Goal: Transaction & Acquisition: Purchase product/service

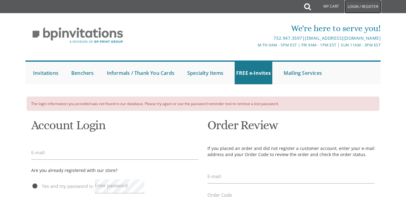
click at [352, 7] on link "Login / Register" at bounding box center [362, 6] width 37 height 13
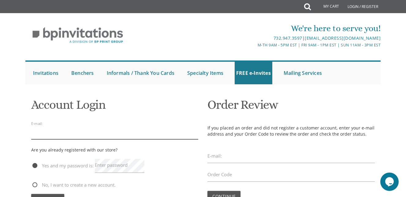
click at [73, 131] on input "email" at bounding box center [114, 132] width 167 height 14
type input "nursebrkwtz@yahoo.com"
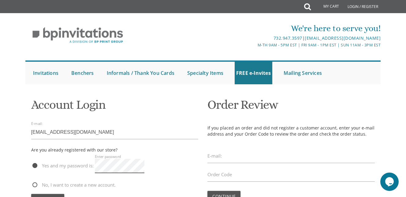
click at [31, 194] on button "Continue" at bounding box center [47, 199] width 33 height 11
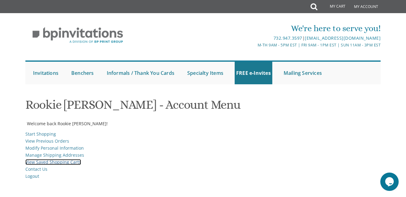
click at [44, 161] on link "View Saved Shopping Carts" at bounding box center [53, 162] width 56 height 6
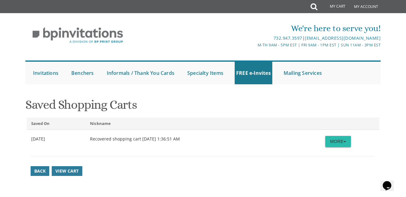
click at [338, 143] on button "More" at bounding box center [338, 141] width 26 height 11
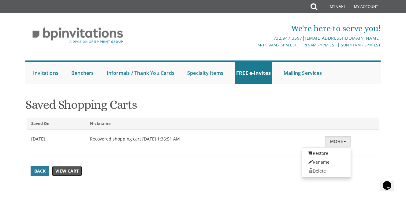
click at [65, 175] on link "View Cart" at bounding box center [67, 171] width 31 height 10
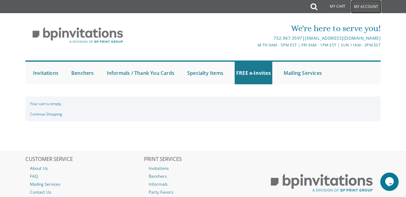
click at [356, 8] on link "My Account" at bounding box center [366, 6] width 30 height 13
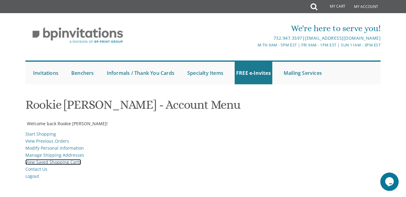
click at [49, 162] on link "View Saved Shopping Carts" at bounding box center [53, 162] width 56 height 6
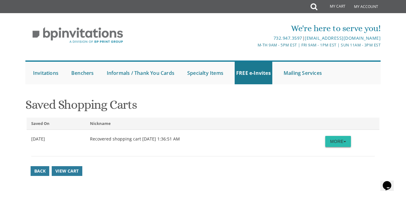
click at [337, 141] on button "More" at bounding box center [338, 141] width 26 height 11
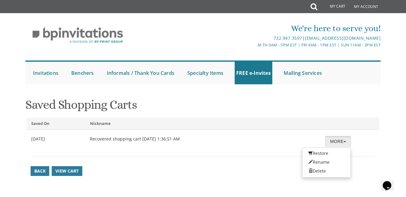
click at [153, 138] on div "Recovered shopping cart 9/9/2025 1:36:51 AM" at bounding box center [202, 139] width 235 height 6
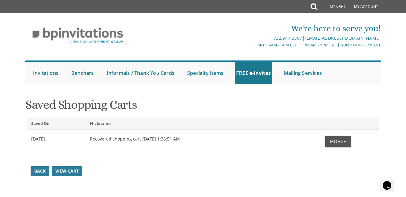
drag, startPoint x: 153, startPoint y: 138, endPoint x: 122, endPoint y: 140, distance: 31.2
click at [122, 140] on div "Recovered shopping cart 9/9/2025 1:36:51 AM" at bounding box center [202, 139] width 235 height 6
click at [42, 139] on div "9/9/2025" at bounding box center [56, 139] width 59 height 6
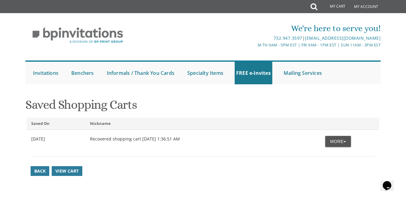
click at [110, 139] on div "Recovered shopping cart 9/9/2025 1:36:51 AM" at bounding box center [202, 139] width 235 height 6
click at [332, 143] on button "More" at bounding box center [338, 141] width 26 height 11
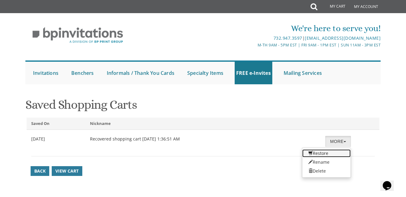
click at [321, 153] on link "Restore" at bounding box center [326, 153] width 48 height 8
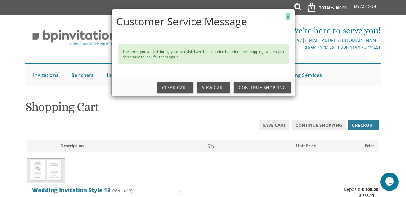
click at [287, 17] on button "×" at bounding box center [288, 16] width 4 height 6
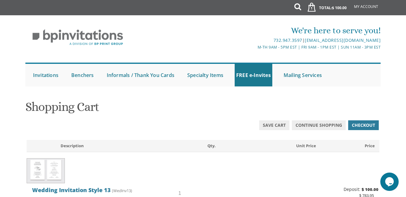
click at [287, 12] on div "× Customer Service Message" at bounding box center [203, 0] width 183 height 24
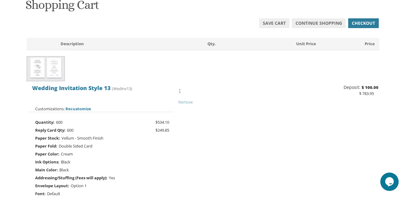
scroll to position [103, 0]
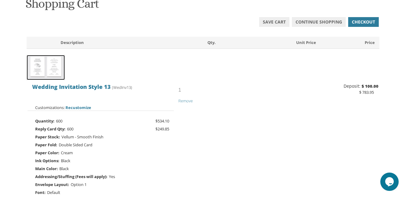
click at [46, 70] on img at bounding box center [46, 67] width 38 height 25
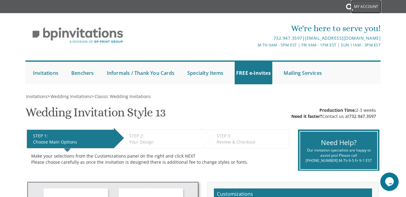
click at [374, 6] on link "My Account" at bounding box center [366, 6] width 30 height 13
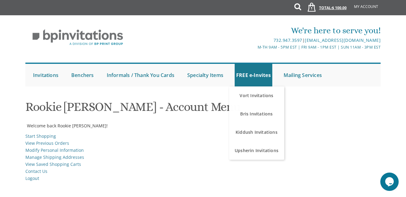
click at [314, 8] on span "1" at bounding box center [309, 7] width 13 height 16
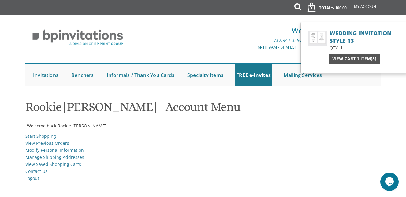
click at [342, 58] on span "View Cart 1 Item(s)" at bounding box center [354, 59] width 44 height 6
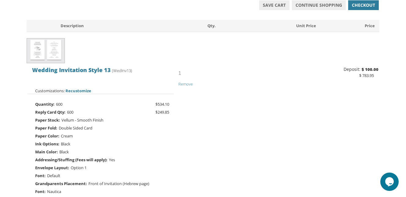
scroll to position [122, 0]
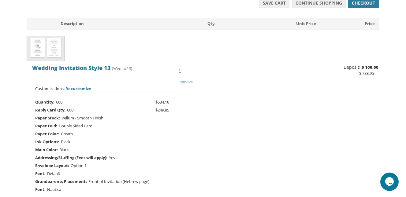
click at [53, 105] on span "Quantity:" at bounding box center [44, 102] width 19 height 8
click at [74, 88] on span "Recustomize" at bounding box center [78, 89] width 26 height 6
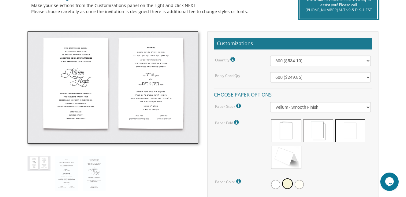
scroll to position [154, 0]
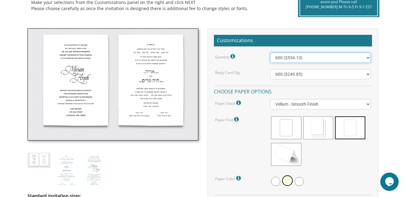
click at [367, 56] on select "100 ($277.50) 200 ($330.45) 300 ($380.65) 400 ($432.70) 500 ($482.10) 600 ($534…" at bounding box center [320, 58] width 101 height 10
select select "500"
click at [270, 53] on select "100 ($277.50) 200 ($330.45) 300 ($380.65) 400 ($432.70) 500 ($482.10) 600 ($534…" at bounding box center [320, 58] width 101 height 10
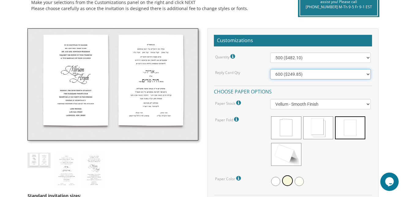
click at [334, 75] on select "100 ($125.70) 200 ($150.60) 300 ($177.95) 400 ($270.70) 500 ($225.30) 600 ($249…" at bounding box center [320, 74] width 101 height 10
select select "500"
click at [270, 69] on select "100 ($125.70) 200 ($150.60) 300 ($177.95) 400 ($270.70) 500 ($225.30) 600 ($249…" at bounding box center [320, 74] width 101 height 10
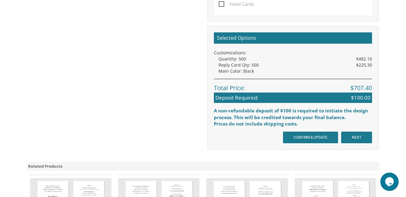
scroll to position [499, 0]
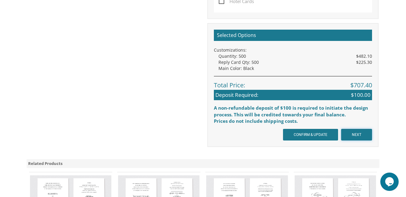
click at [367, 135] on input "NEXT" at bounding box center [356, 135] width 31 height 12
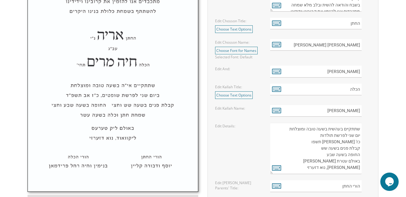
scroll to position [293, 0]
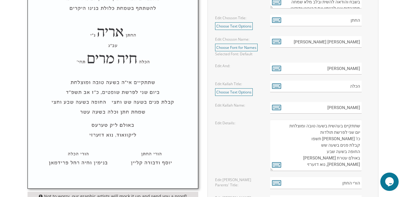
click at [334, 140] on textarea "שתתקיים בעהשית בשעה טובה ומוצלחת יום שני לפרשת תולדות כז' [PERSON_NAME] תשפו קב…" at bounding box center [315, 145] width 91 height 51
click at [335, 139] on textarea "שתתקיים בעהשית בשעה טובה ומוצלחת יום שני לפרשת תולדות כז' [PERSON_NAME] תשפו קב…" at bounding box center [315, 145] width 91 height 51
click at [276, 164] on icon at bounding box center [276, 164] width 9 height 9
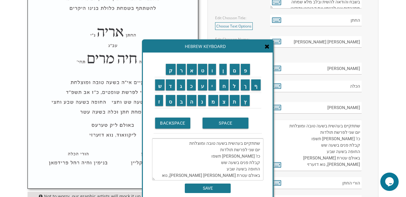
click at [235, 157] on textarea "שתתקיים בעהשית בשעה טובה ומוצלחת יום שני לפרשת תולדות כז' חשון תשפו קבלת פנים ב…" at bounding box center [207, 159] width 111 height 42
type textarea "שתתקיים בעהשית בשעה טובה ומוצלחת יום שני לפרשת תולדות כז' חשון תשפ"ו קבלת פנים …"
click at [218, 190] on input "SAVE" at bounding box center [208, 188] width 46 height 9
type textarea "שתתקיים בעהשית בשעה טובה ומוצלחת יום שני לפרשת תולדות כז' חשון תשפ"ו קבלת פנים …"
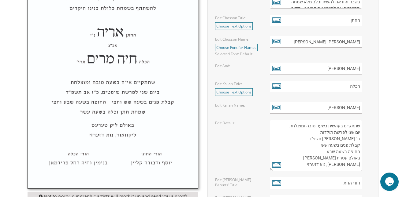
click at [314, 145] on textarea "שתתקיים בעהשית בשעה טובה ומוצלחת יום שני לפרשת תולדות כז' חשון תשפו קבלת פנים ב…" at bounding box center [315, 145] width 91 height 51
click at [277, 167] on icon at bounding box center [276, 164] width 9 height 9
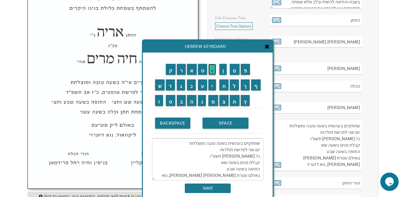
click at [214, 73] on input "ו" at bounding box center [212, 69] width 8 height 11
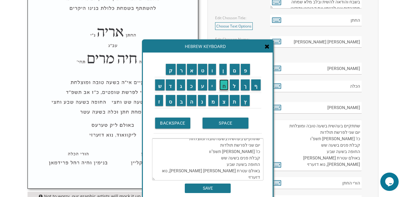
click at [223, 88] on input "ח" at bounding box center [223, 84] width 9 height 11
click at [224, 99] on input "צ" at bounding box center [223, 100] width 9 height 11
click at [213, 87] on input "י" at bounding box center [212, 84] width 8 height 11
click at [223, 152] on textarea "שתתקיים בעהשית בשעה טובה ומוצלחת יום שני לפרשת תולדות כז' חשון תשפ"וחציו קבלת פ…" at bounding box center [207, 159] width 111 height 42
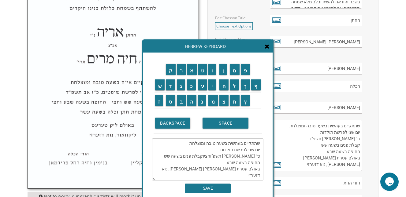
scroll to position [0, 0]
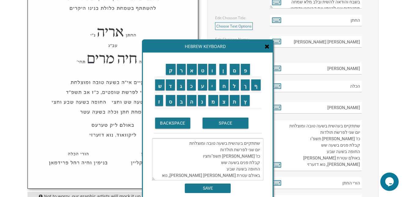
click at [232, 157] on textarea "שתתקיים בעהשית בשעה טובה ומוצלחת יום שני לפרשת תולדות כז' חשון תשפ"וחציו קבלת פ…" at bounding box center [207, 159] width 111 height 42
click at [244, 73] on input "פ" at bounding box center [245, 69] width 9 height 11
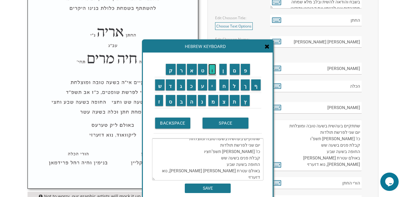
click at [213, 72] on input "ו" at bounding box center [212, 69] width 8 height 11
drag, startPoint x: 230, startPoint y: 153, endPoint x: 223, endPoint y: 153, distance: 6.8
click at [223, 153] on textarea "שתתקיים בעהשית בשעה טובה ומוצלחת יום שני לפרשת תולדות כז' חשון תשפ"ו חציו קבלת …" at bounding box center [207, 159] width 111 height 42
click at [223, 153] on textarea "שתתקיים בעהשית בשעה טובה ומוצלחת יום שני לפרשת תולדות כז' חשון תשפ"ו קבלת פנים …" at bounding box center [207, 159] width 111 height 42
click at [219, 158] on textarea "שתתקיים בעהשית בשעה טובה ומוצלחת יום שני לפרשת תולדות כז' חשון תשפ"ו קבלת פנים …" at bounding box center [207, 159] width 111 height 42
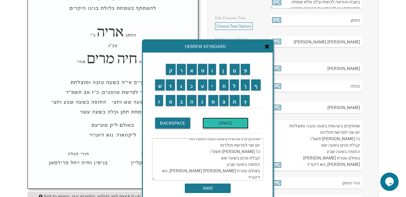
click at [223, 125] on input "SPACE" at bounding box center [225, 123] width 46 height 11
click at [212, 73] on input "ו" at bounding box center [212, 69] width 8 height 11
click at [223, 87] on input "ח" at bounding box center [223, 84] width 9 height 11
click at [224, 100] on input "צ" at bounding box center [223, 100] width 9 height 11
click at [213, 87] on input "י" at bounding box center [212, 84] width 8 height 11
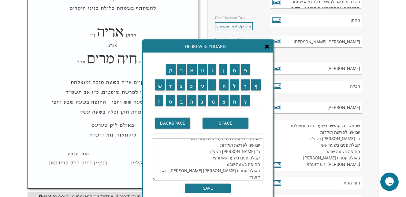
click at [223, 164] on textarea "שתתקיים בעהשית בשעה טובה ומוצלחת יום שני לפרשת תולדות כז' חשון תשפ"ו קבלת פנים …" at bounding box center [207, 159] width 111 height 42
click at [211, 72] on input "ו" at bounding box center [212, 69] width 8 height 11
click at [223, 86] on input "ח" at bounding box center [223, 84] width 9 height 11
click at [224, 99] on input "צ" at bounding box center [223, 100] width 9 height 11
click at [216, 88] on input "י" at bounding box center [212, 84] width 8 height 11
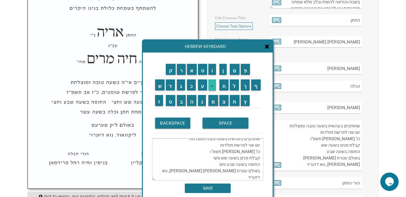
type textarea "שתתקיים בעהשית בשעה טובה ומוצלחת יום שני לפרשת תולדות כז' חשון תשפ"ו קבלת פנים …"
click at [219, 189] on input "SAVE" at bounding box center [208, 188] width 46 height 9
type textarea "שתתקיים בעהשית בשעה טובה ומוצלחת יום שני לפרשת תולדות כז' חשון תשפ"ו קבלת פנים …"
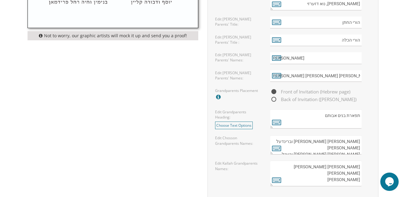
scroll to position [492, 0]
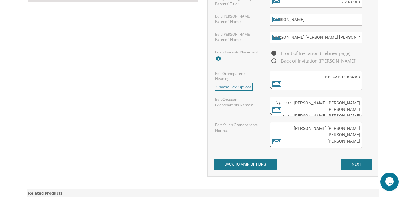
click at [286, 102] on textarea "אברהם זכריה מנחם וברינדעל בערגלאז זל שמואל אריה הלוי ורעכל אדלשטיין זל" at bounding box center [315, 106] width 91 height 19
click at [294, 108] on textarea "אברהם זכריה מנחם וברינדעל בערגלאז זל שמואל אריה הלוי ורעכל אדלשטיין זל" at bounding box center [315, 106] width 91 height 19
click at [295, 109] on textarea "אברהם זכריה מנחם וברינדעל בערגלאז זל שמואל אריה הלוי ורעכל אדלשטיין זל" at bounding box center [315, 106] width 91 height 19
type textarea "אברהם זכריה מנחם וברינדעל בערגלאז ז"ל שמואל אריה הלוי ורעכל אדלשטיין ז"ל"
click at [351, 128] on textarea "צבי זל ומרים בערקאוויץ דוב יואל סיטנער צירל דבורה סיטנער" at bounding box center [315, 135] width 91 height 26
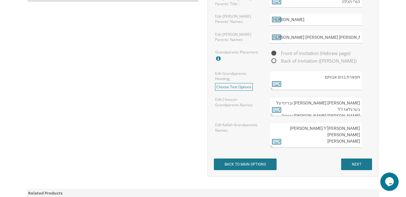
type textarea "צבי ז"ל ומרים בערקאוויץ דוב יואל סיטנער צירל דבורה סיטנער"
click at [359, 164] on input "NEXT" at bounding box center [356, 165] width 31 height 12
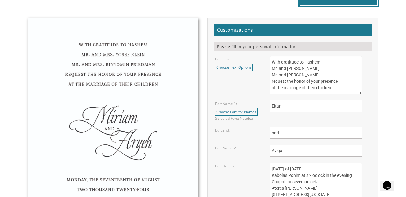
scroll to position [202, 0]
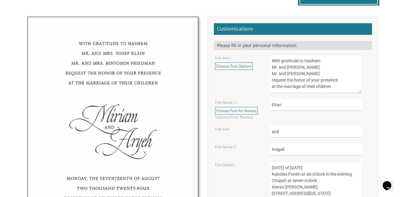
click at [283, 60] on textarea "With gratitude to Hashem Mr. and [PERSON_NAME] Mr. and [PERSON_NAME] request th…" at bounding box center [315, 74] width 91 height 39
type textarea "With gratitude to Hashem Mr. and [PERSON_NAME] Mr. and [PERSON_NAME] request th…"
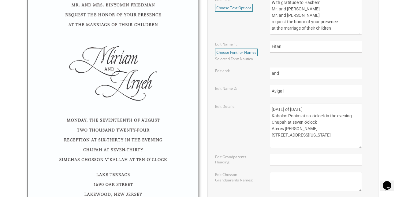
scroll to position [263, 0]
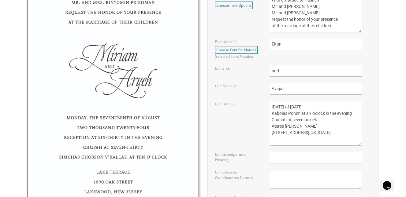
click at [358, 107] on textarea "[DATE] of [DATE] Kabolas Ponim at six o'clock in the evening Chupah at seven o'…" at bounding box center [315, 123] width 91 height 45
click at [310, 121] on textarea "[DATE] of [DATE] Kabolas Ponim at six o'clock in the evening Chupah at seven o'…" at bounding box center [315, 123] width 91 height 45
click at [319, 126] on textarea "[DATE] of [DATE] Kabolas Ponim at six o'clock in the evening Chupah at seven o'…" at bounding box center [315, 123] width 91 height 45
click at [316, 137] on textarea "[DATE] of [DATE] Kabolas Ponim at six o'clock in the evening Chupah at seven o'…" at bounding box center [315, 123] width 91 height 45
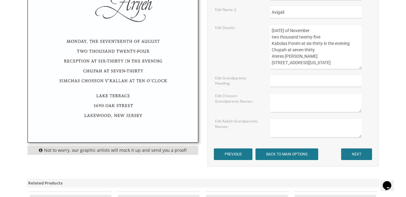
scroll to position [342, 0]
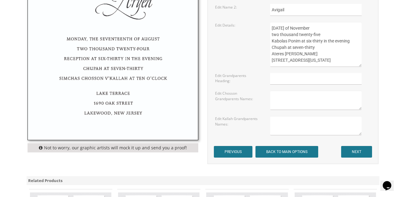
type textarea "[DATE] of November two thousand twenty-five Kabolas Ponim at six-thirty in the …"
click at [355, 150] on input "NEXT" at bounding box center [356, 152] width 31 height 12
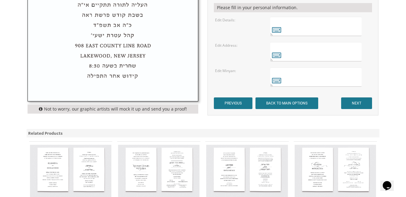
scroll to position [242, 0]
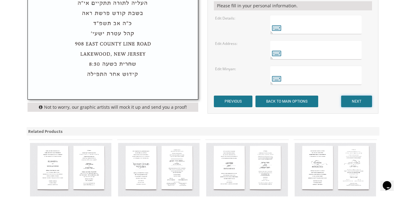
click at [358, 101] on input "NEXT" at bounding box center [356, 102] width 31 height 12
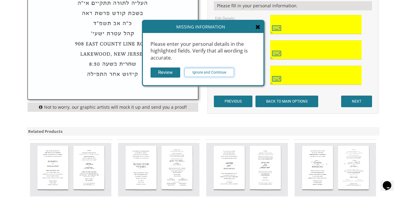
click at [208, 72] on input "Ignore and Continue" at bounding box center [209, 72] width 50 height 9
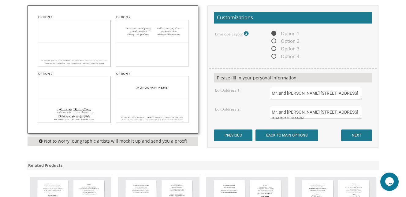
scroll to position [6, 0]
click at [351, 134] on input "NEXT" at bounding box center [356, 136] width 31 height 12
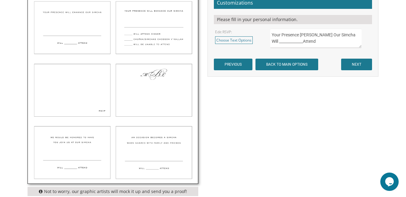
scroll to position [230, 0]
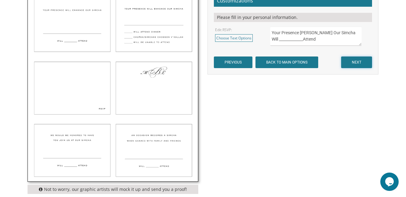
click at [359, 61] on input "NEXT" at bounding box center [356, 63] width 31 height 12
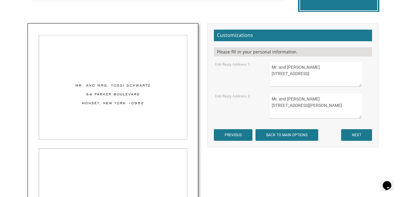
scroll to position [197, 0]
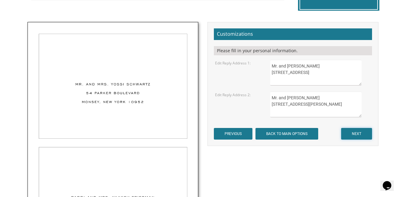
click at [352, 134] on input "NEXT" at bounding box center [356, 134] width 31 height 12
click at [355, 132] on input "NEXT" at bounding box center [356, 134] width 31 height 12
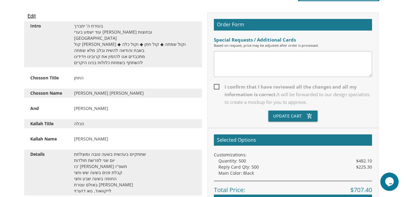
scroll to position [168, 0]
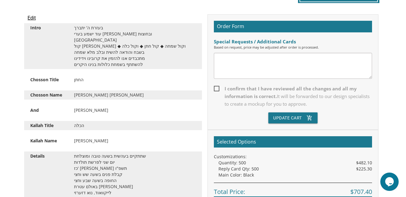
click at [218, 87] on span "I confirm that I have reviewed all the changes and all my information is correc…" at bounding box center [293, 96] width 158 height 23
click at [218, 87] on input "I confirm that I have reviewed all the changes and all my information is correc…" at bounding box center [216, 88] width 4 height 4
checkbox input "true"
click at [282, 115] on button "Update Cart add_shopping_cart" at bounding box center [292, 117] width 49 height 11
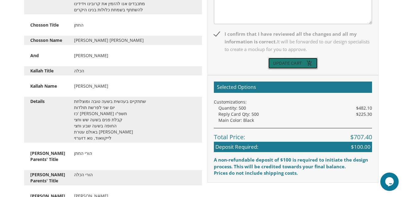
scroll to position [234, 0]
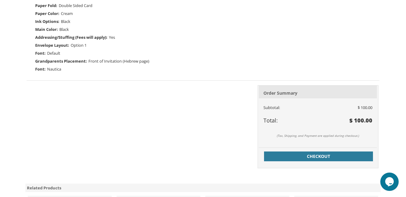
scroll to position [249, 0]
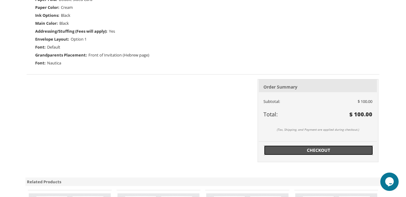
click at [321, 148] on span "Checkout" at bounding box center [317, 150] width 101 height 6
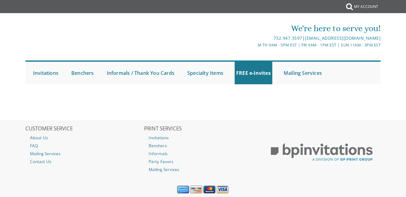
select select
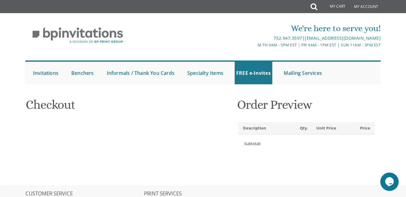
type input "Rookie"
type input "[PERSON_NAME]"
type input "[STREET_ADDRESS][PERSON_NAME]"
type input "[GEOGRAPHIC_DATA]"
type input "91607"
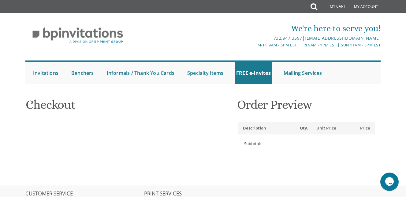
select select "US"
select select "CA"
type input "13233826016"
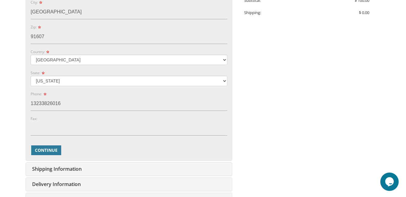
scroll to position [283, 0]
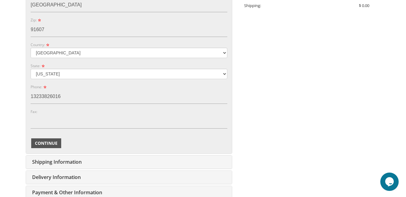
click at [50, 141] on span "Continue" at bounding box center [46, 143] width 23 height 6
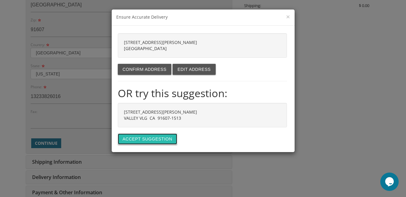
click at [140, 141] on button "Accept suggestion" at bounding box center [147, 139] width 59 height 11
type input "[STREET_ADDRESS][PERSON_NAME]"
type input "VALLEY VLG"
type input "91607-1513"
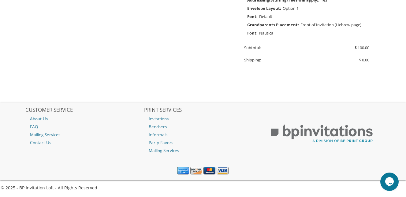
type input "nursebrkwtz@yahoo.com"
type input "[STREET_ADDRESS][PERSON_NAME]"
type input "VALLEY VLG"
type input "91607-1513"
select select "US"
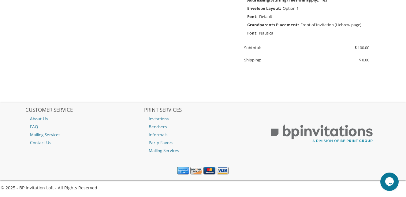
type input "13233826016"
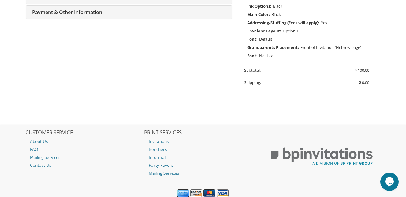
select select "CA"
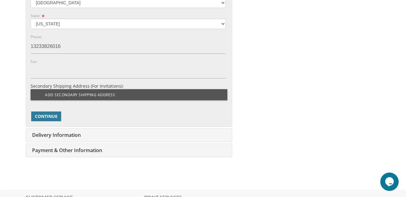
scroll to position [404, 0]
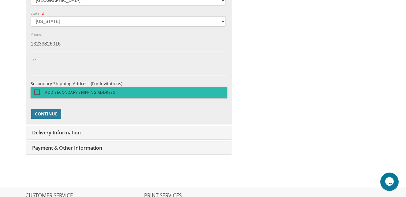
click at [127, 92] on label "Add Secondary Shipping Address" at bounding box center [129, 92] width 196 height 11
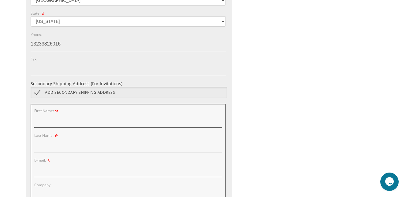
click at [97, 122] on input "First Name:" at bounding box center [127, 121] width 187 height 14
type input "Judy"
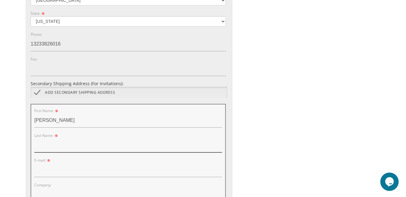
click at [74, 145] on input "Last Name:" at bounding box center [127, 145] width 187 height 14
type input "Berglas"
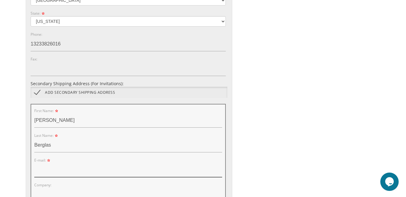
click at [61, 172] on input "E-mail:" at bounding box center [127, 170] width 187 height 14
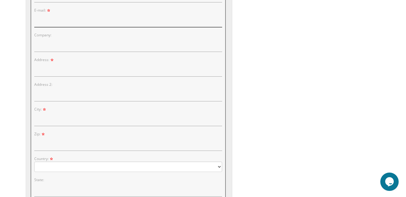
scroll to position [556, 0]
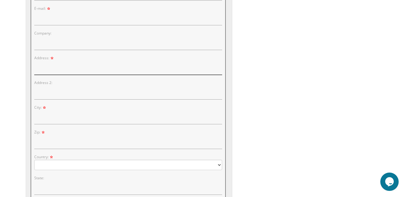
click at [68, 70] on input "Address:" at bounding box center [127, 68] width 187 height 14
type input "3766 Bedford Avenue"
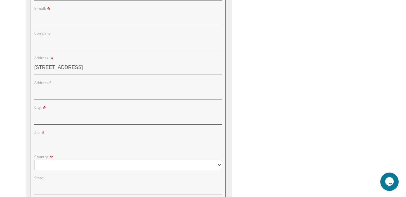
click at [46, 116] on input "City:" at bounding box center [127, 117] width 187 height 14
type input "Brooklyn"
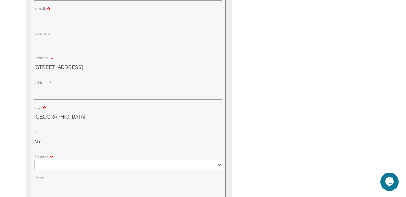
type input "NY"
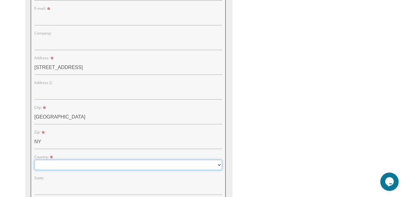
click at [49, 163] on select "Australia Canada United Kingdom United States" at bounding box center [127, 165] width 187 height 10
select select "US"
click at [34, 160] on select "Australia Canada United Kingdom United States" at bounding box center [127, 165] width 187 height 10
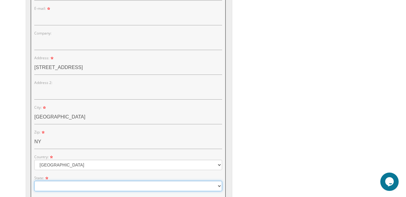
click at [51, 188] on select "Alabama Alaska Guam" at bounding box center [127, 186] width 187 height 10
select select "NY"
click at [34, 181] on select "Alabama Alaska Guam" at bounding box center [127, 186] width 187 height 10
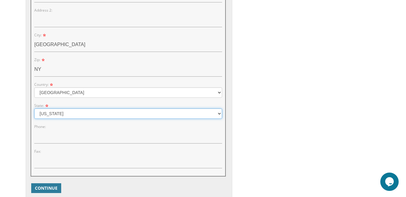
scroll to position [698, 0]
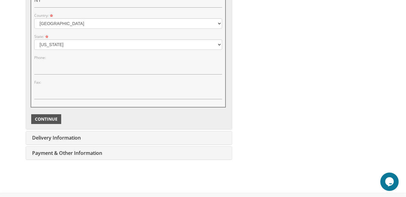
click at [53, 116] on span "Continue" at bounding box center [46, 119] width 23 height 6
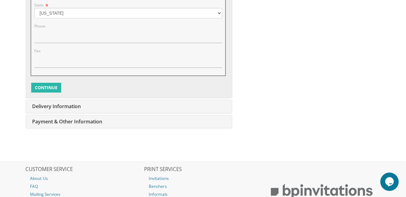
scroll to position [743, 0]
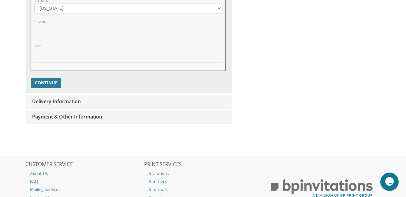
click at [60, 103] on span "Delivery Information" at bounding box center [56, 101] width 50 height 7
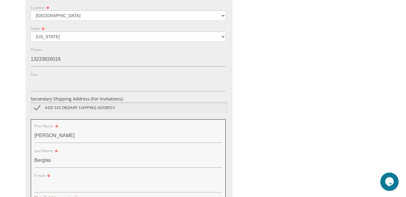
scroll to position [381, 0]
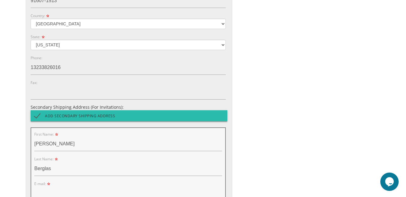
click at [36, 116] on span "Add Secondary Shipping Address" at bounding box center [74, 116] width 81 height 8
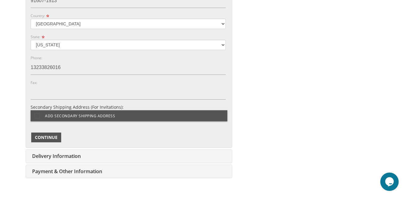
click at [42, 137] on span "Continue" at bounding box center [46, 138] width 23 height 6
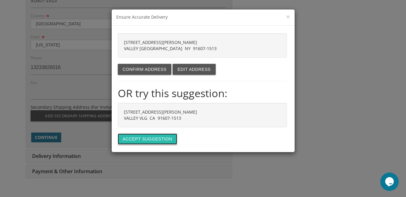
click at [129, 138] on button "Accept suggestion" at bounding box center [147, 139] width 59 height 11
select select "CA"
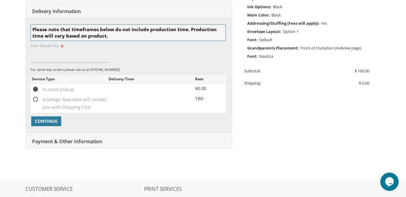
scroll to position [199, 0]
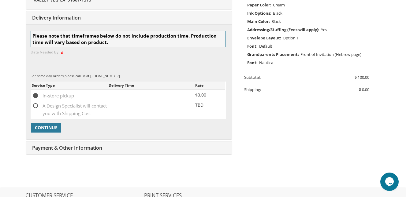
click at [35, 105] on span "A Design Specialist will contact you with Shipping Cost" at bounding box center [70, 106] width 77 height 8
click at [35, 105] on input "A Design Specialist will contact you with Shipping Cost" at bounding box center [34, 105] width 4 height 4
radio input "true"
click at [51, 59] on input at bounding box center [70, 62] width 78 height 14
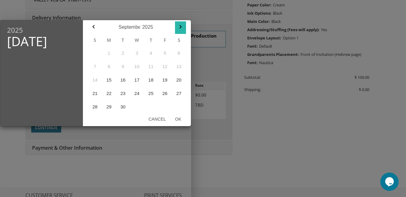
click at [178, 27] on icon "button" at bounding box center [180, 26] width 7 height 7
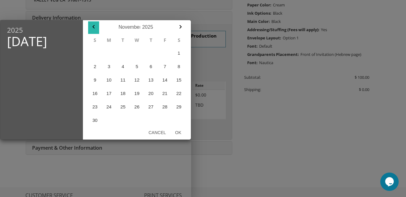
click at [94, 24] on icon "button" at bounding box center [93, 26] width 7 height 7
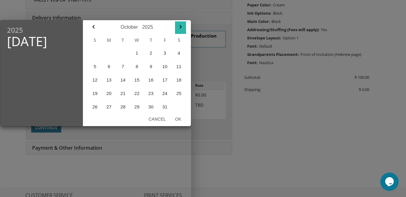
click at [181, 24] on icon "button" at bounding box center [180, 26] width 7 height 7
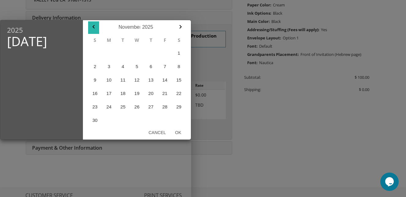
click at [92, 27] on icon "button" at bounding box center [93, 26] width 7 height 7
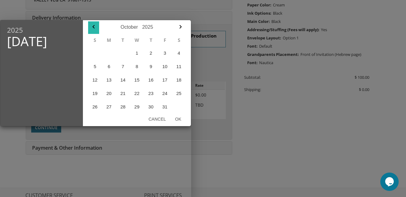
click at [92, 25] on icon "button" at bounding box center [93, 26] width 7 height 7
click at [181, 27] on icon "button" at bounding box center [180, 27] width 2 height 4
click at [180, 26] on icon "button" at bounding box center [180, 27] width 2 height 4
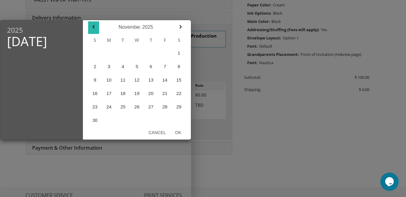
click at [92, 27] on icon "button" at bounding box center [93, 26] width 7 height 7
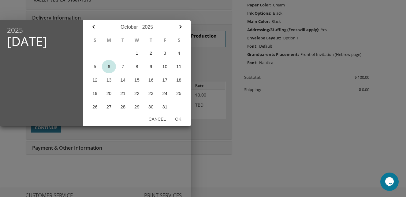
click at [110, 67] on button "6" at bounding box center [109, 66] width 14 height 13
click at [180, 120] on button "Ok" at bounding box center [177, 119] width 15 height 11
type input "Oct 06, 2025"
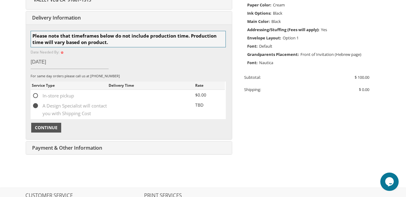
click at [49, 126] on span "Continue" at bounding box center [46, 128] width 23 height 6
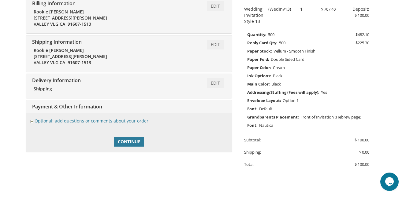
scroll to position [126, 0]
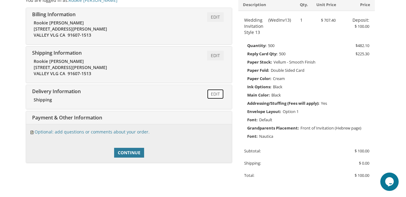
click at [217, 95] on link "Edit" at bounding box center [215, 94] width 17 height 10
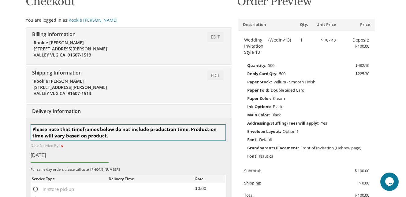
scroll to position [100, 0]
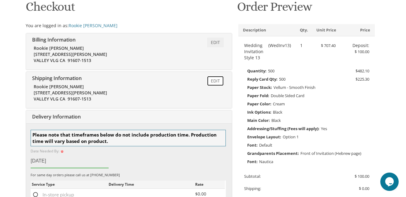
click at [212, 81] on link "Edit" at bounding box center [215, 81] width 17 height 10
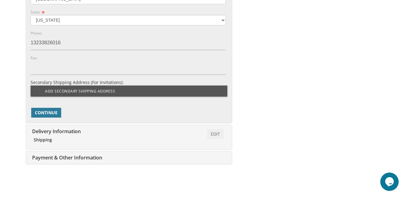
scroll to position [412, 0]
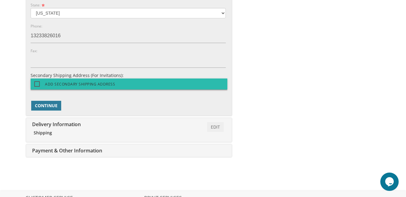
click at [61, 86] on span "Add Secondary Shipping Address" at bounding box center [74, 84] width 81 height 8
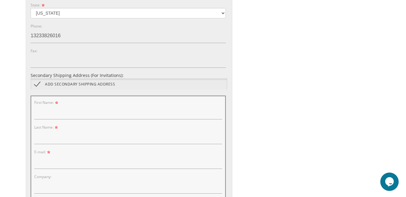
click at [58, 121] on div "First Name: Last Name:" at bounding box center [127, 121] width 187 height 45
click at [59, 118] on input "First Name:" at bounding box center [127, 112] width 187 height 14
type input "Judith"
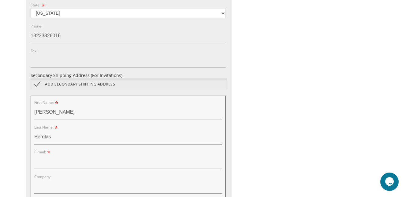
type input "Berglas"
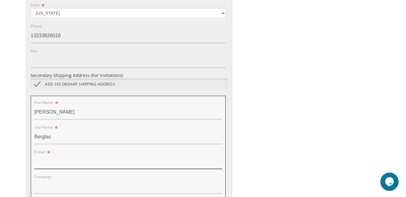
click at [54, 166] on input "E-mail:" at bounding box center [127, 162] width 187 height 14
click at [56, 166] on input "E-mail:" at bounding box center [127, 162] width 187 height 14
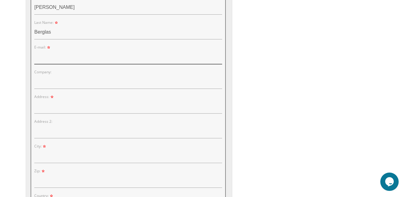
scroll to position [534, 0]
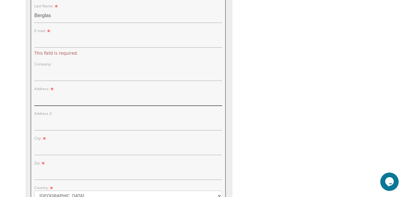
click at [71, 88] on div "Address:" at bounding box center [127, 96] width 187 height 20
type input "3766 Bedford Avenue"
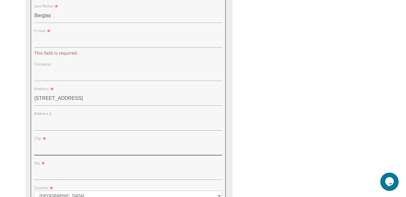
click at [56, 153] on input "City:" at bounding box center [127, 148] width 187 height 14
type input "Brooklyn"
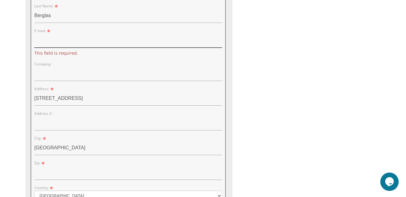
click at [54, 40] on input "E-mail:" at bounding box center [127, 41] width 187 height 14
type input "?"
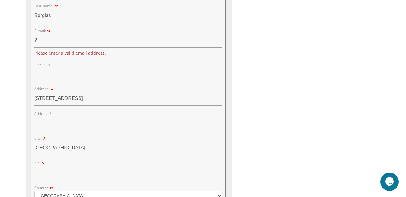
click at [61, 177] on input "Zip:" at bounding box center [127, 173] width 187 height 14
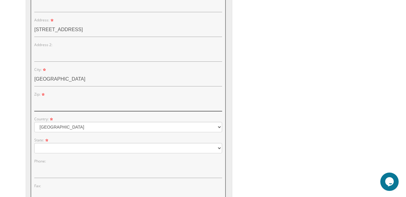
scroll to position [607, 0]
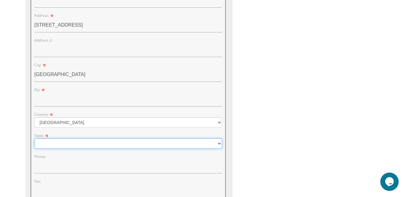
click at [170, 143] on select "Alabama Alaska Guam" at bounding box center [127, 143] width 187 height 10
select select "NY"
click at [34, 138] on select "Alabama Alaska Guam" at bounding box center [127, 143] width 187 height 10
select select "NY"
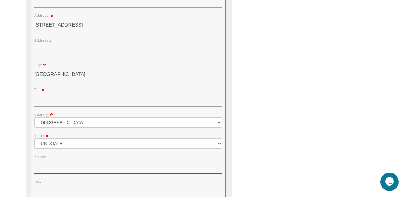
click at [81, 164] on input "Phone:" at bounding box center [127, 167] width 187 height 14
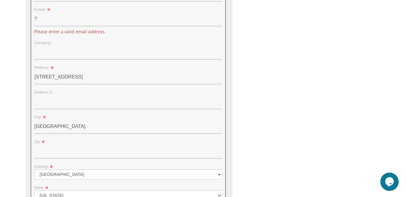
scroll to position [565, 0]
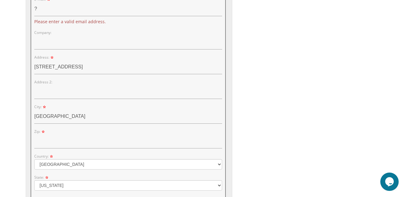
type input "917-331-5333"
click at [53, 145] on input "Zip:" at bounding box center [127, 142] width 187 height 14
type input "11229"
click at [52, 144] on input "11229" at bounding box center [127, 142] width 187 height 14
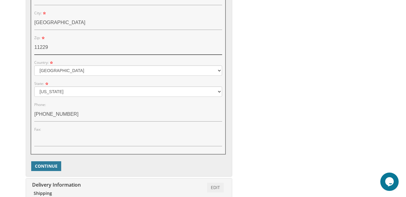
scroll to position [666, 0]
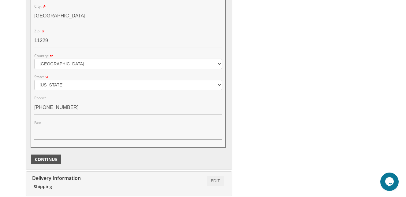
click at [56, 160] on span "Continue" at bounding box center [46, 160] width 23 height 6
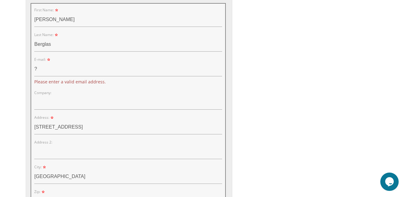
scroll to position [496, 0]
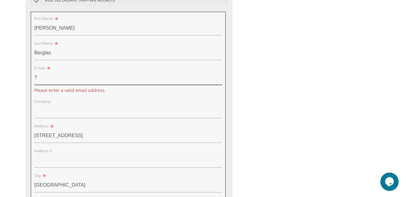
click at [42, 81] on input "?" at bounding box center [127, 78] width 187 height 14
click at [42, 81] on input "E-mail:" at bounding box center [127, 78] width 187 height 14
click at [77, 78] on input "E-mail:" at bounding box center [127, 78] width 187 height 14
click at [36, 79] on input "E-mail:" at bounding box center [127, 78] width 187 height 14
click at [32, 79] on div "First Name: Judith Last Name: Berglas E-mail: This field is required. Company: …" at bounding box center [128, 165] width 195 height 306
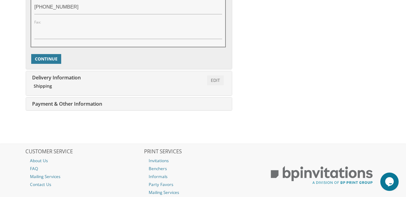
scroll to position [768, 0]
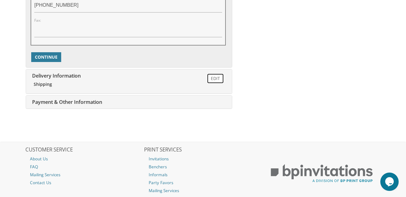
click at [217, 81] on link "Edit" at bounding box center [215, 79] width 17 height 10
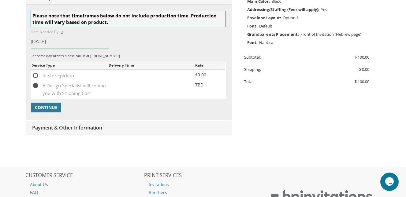
scroll to position [199, 0]
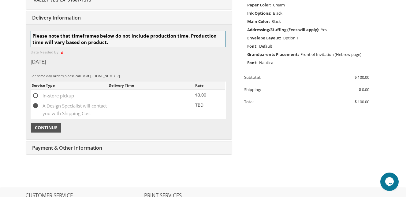
click at [40, 130] on span "Continue" at bounding box center [46, 128] width 23 height 6
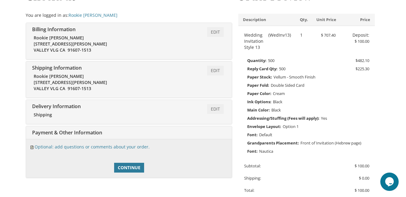
scroll to position [102, 0]
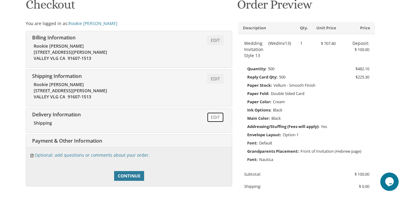
click at [216, 117] on link "Edit" at bounding box center [215, 117] width 17 height 10
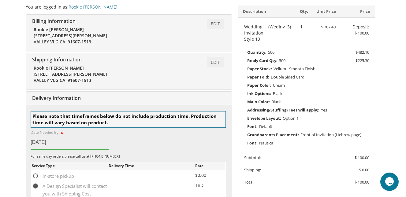
scroll to position [109, 0]
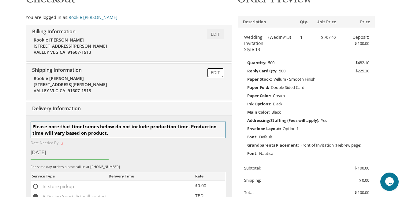
click at [214, 74] on link "Edit" at bounding box center [215, 73] width 17 height 10
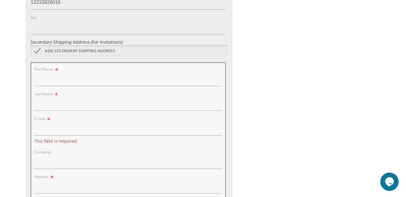
scroll to position [452, 0]
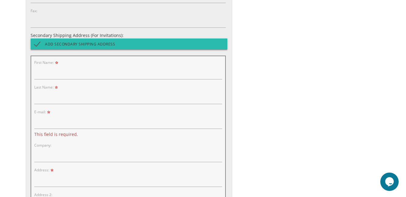
click at [36, 45] on span "Add Secondary Shipping Address" at bounding box center [74, 44] width 81 height 8
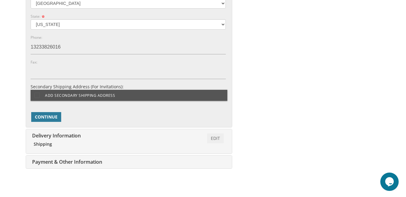
scroll to position [412, 0]
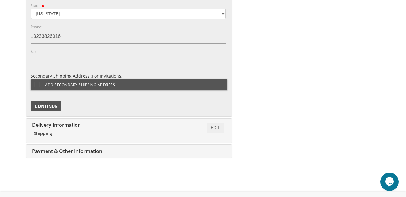
click at [41, 107] on span "Continue" at bounding box center [46, 106] width 23 height 6
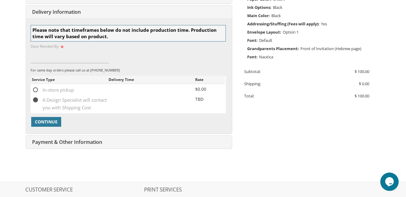
scroll to position [199, 0]
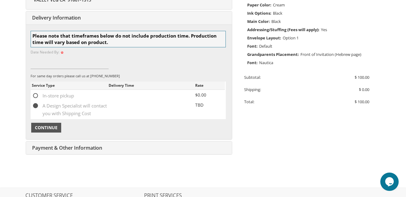
click at [42, 129] on span "Continue" at bounding box center [46, 128] width 23 height 6
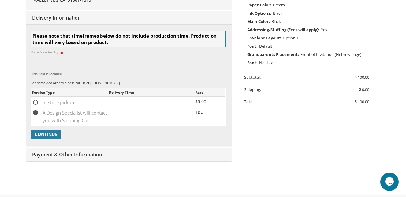
click at [45, 64] on input "This field is required." at bounding box center [70, 62] width 78 height 14
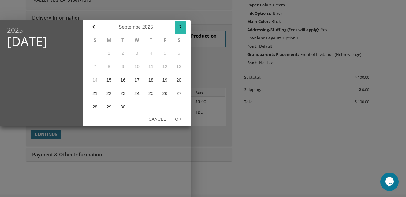
click at [179, 27] on icon "button" at bounding box center [180, 26] width 7 height 7
click at [109, 65] on button "6" at bounding box center [109, 66] width 14 height 13
click at [179, 118] on button "Ok" at bounding box center [177, 119] width 15 height 11
type input "Oct 06, 2025"
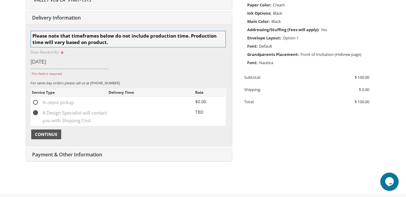
click at [48, 136] on span "Continue" at bounding box center [46, 134] width 23 height 6
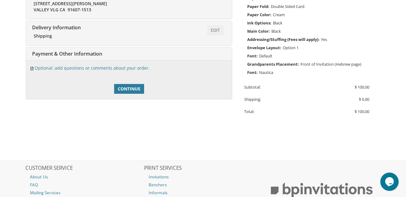
scroll to position [172, 0]
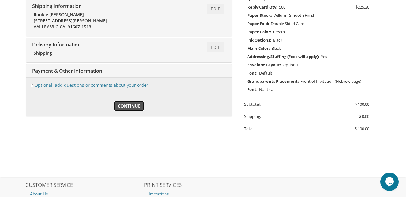
click at [128, 102] on link "Continue" at bounding box center [129, 106] width 30 height 10
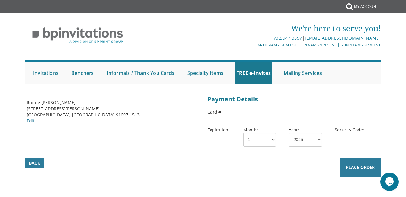
click at [263, 119] on input "text" at bounding box center [304, 116] width 124 height 14
type input "5128760001779896"
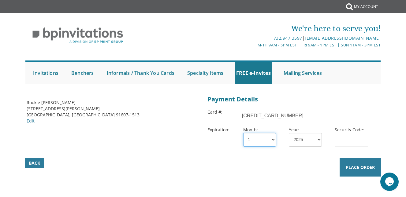
click at [266, 143] on select "1 2 3 4 5 6 7 8 9 10 11 12" at bounding box center [259, 140] width 33 height 14
select select "04"
click at [243, 133] on select "1 2 3 4 5 6 7 8 9 10 11 12" at bounding box center [259, 140] width 33 height 14
click at [317, 141] on select "2025 2026 2027 2028 2029 2030 2031 2032 2033 2034 2035" at bounding box center [305, 140] width 33 height 14
select select "27"
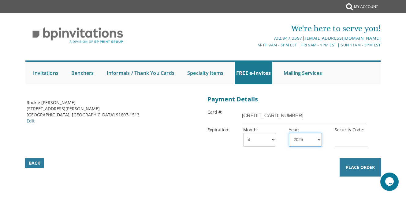
click at [289, 133] on select "2025 2026 2027 2028 2029 2030 2031 2032 2033 2034 2035" at bounding box center [305, 140] width 33 height 14
click at [345, 141] on input "text" at bounding box center [350, 140] width 33 height 14
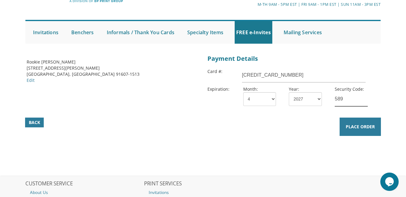
scroll to position [42, 0]
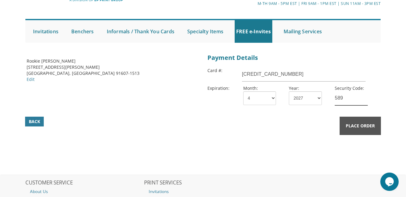
type input "589"
click at [352, 127] on span "Place Order" at bounding box center [359, 126] width 29 height 6
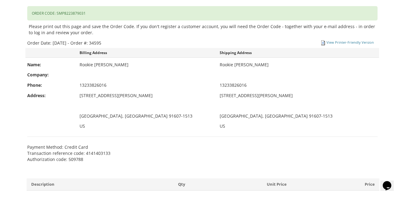
scroll to position [125, 0]
